Goal: Obtain resource: Download file/media

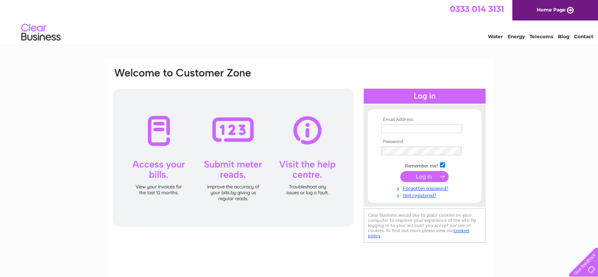
type input "[EMAIL_ADDRESS][DOMAIN_NAME]"
click at [415, 171] on input "submit" at bounding box center [424, 176] width 48 height 11
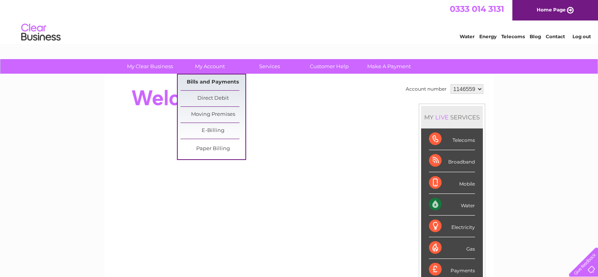
click at [214, 79] on link "Bills and Payments" at bounding box center [213, 82] width 65 height 16
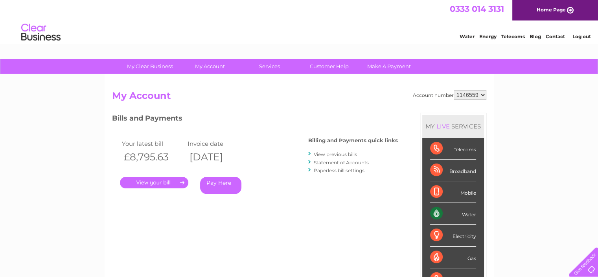
click at [162, 183] on link "." at bounding box center [154, 182] width 68 height 11
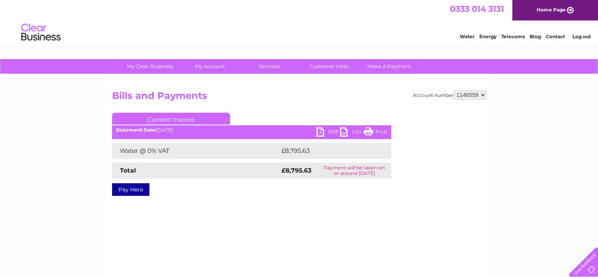
click at [332, 133] on link "PDF" at bounding box center [329, 132] width 24 height 11
click at [319, 130] on link "PDF" at bounding box center [329, 132] width 24 height 11
click at [581, 35] on link "Log out" at bounding box center [581, 36] width 18 height 6
